Goal: Information Seeking & Learning: Learn about a topic

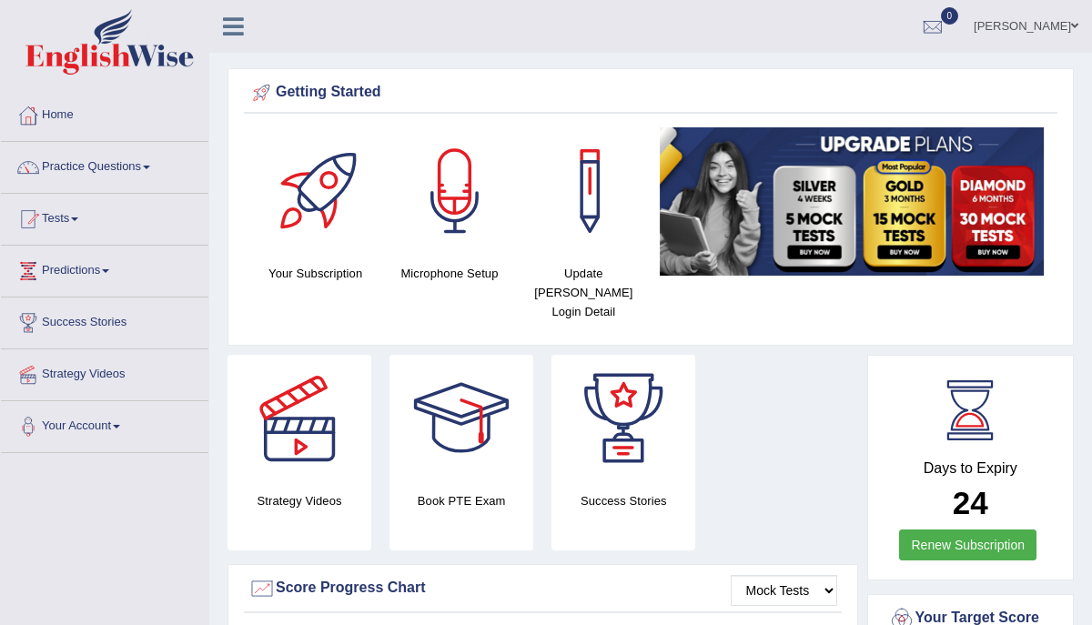
click at [146, 164] on link "Practice Questions" at bounding box center [105, 165] width 208 height 46
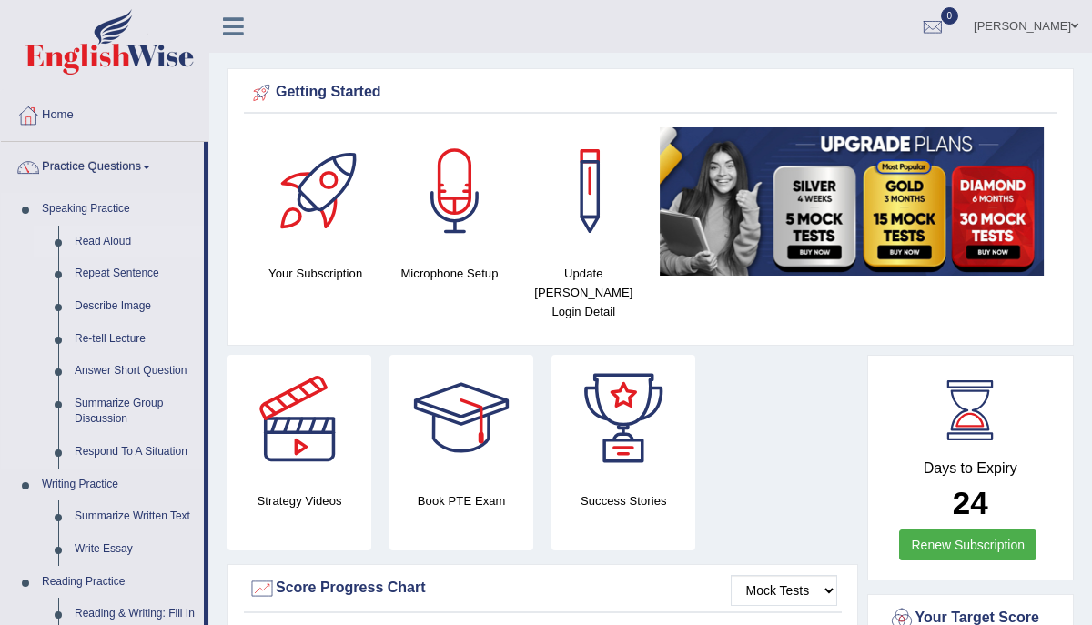
click at [106, 241] on link "Read Aloud" at bounding box center [134, 242] width 137 height 33
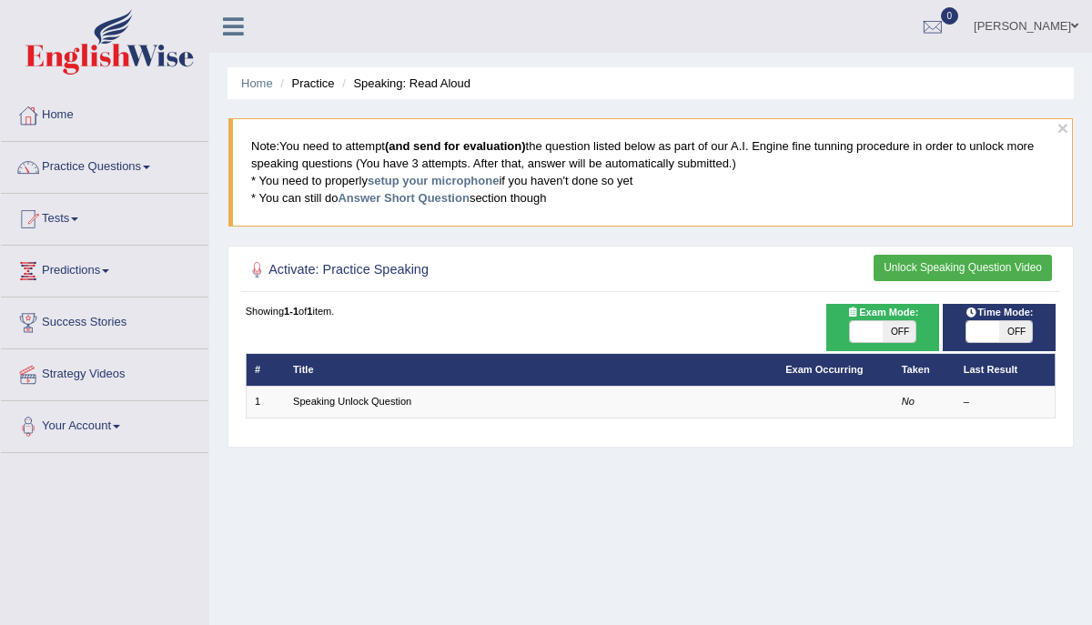
click at [258, 269] on div at bounding box center [258, 271] width 24 height 24
drag, startPoint x: 163, startPoint y: 461, endPoint x: 145, endPoint y: 157, distance: 304.6
click at [145, 157] on link "Practice Questions" at bounding box center [105, 165] width 208 height 46
